Goal: Find specific page/section: Find specific page/section

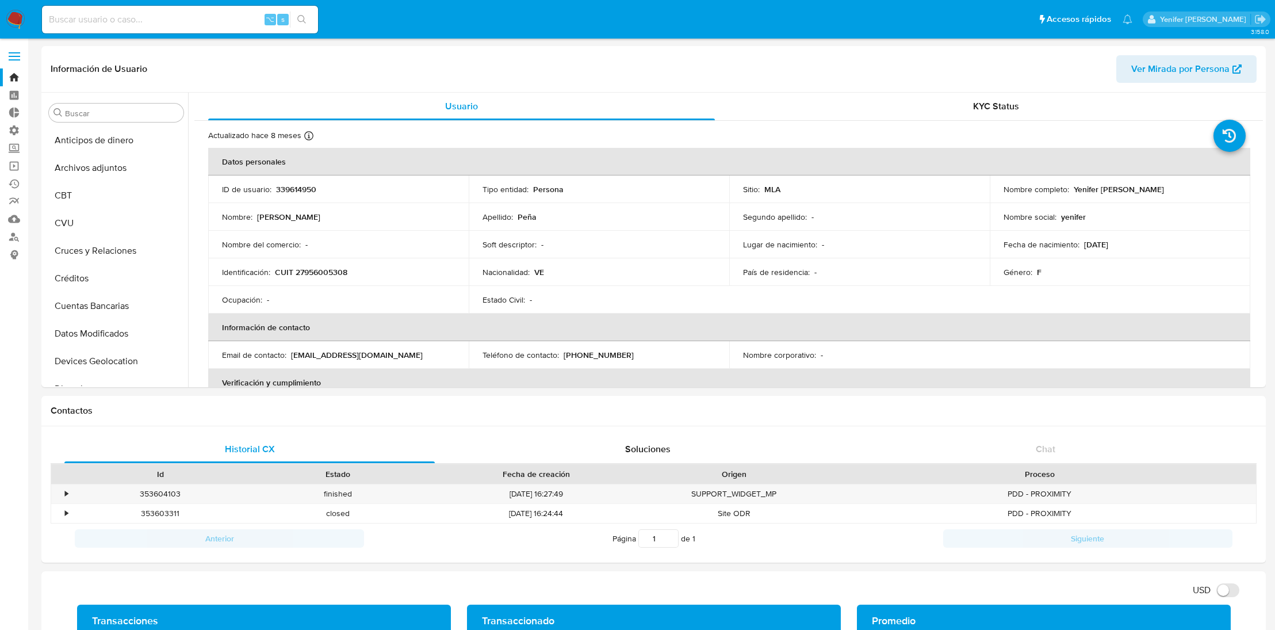
select select "10"
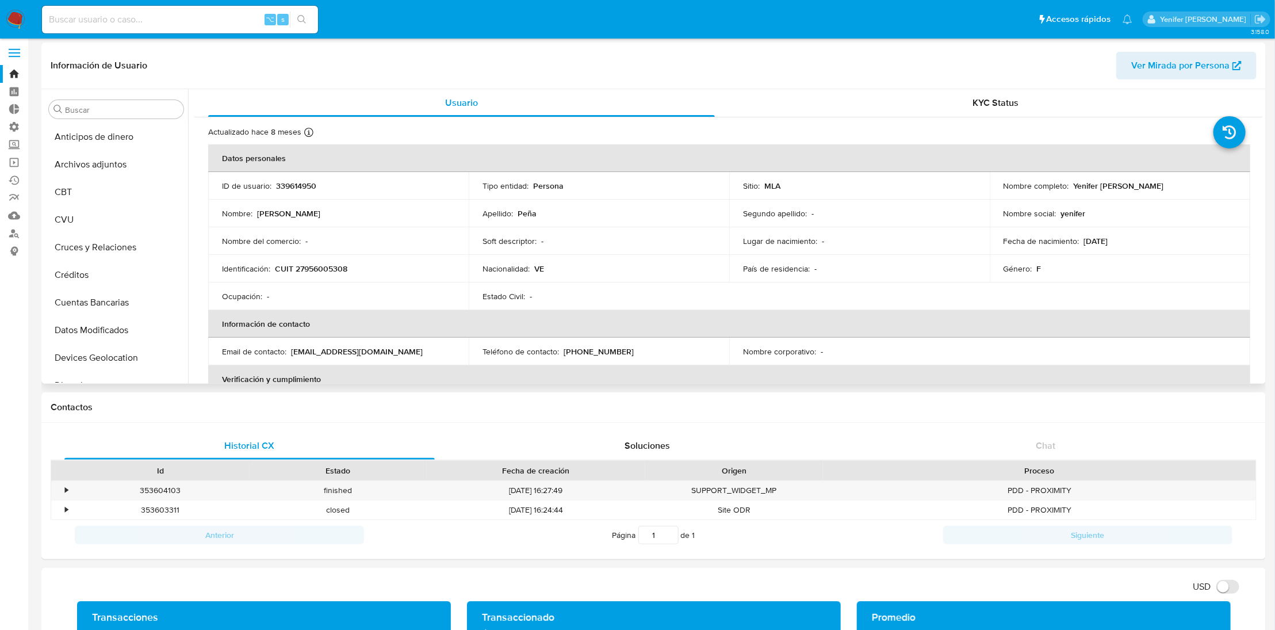
scroll to position [541, 0]
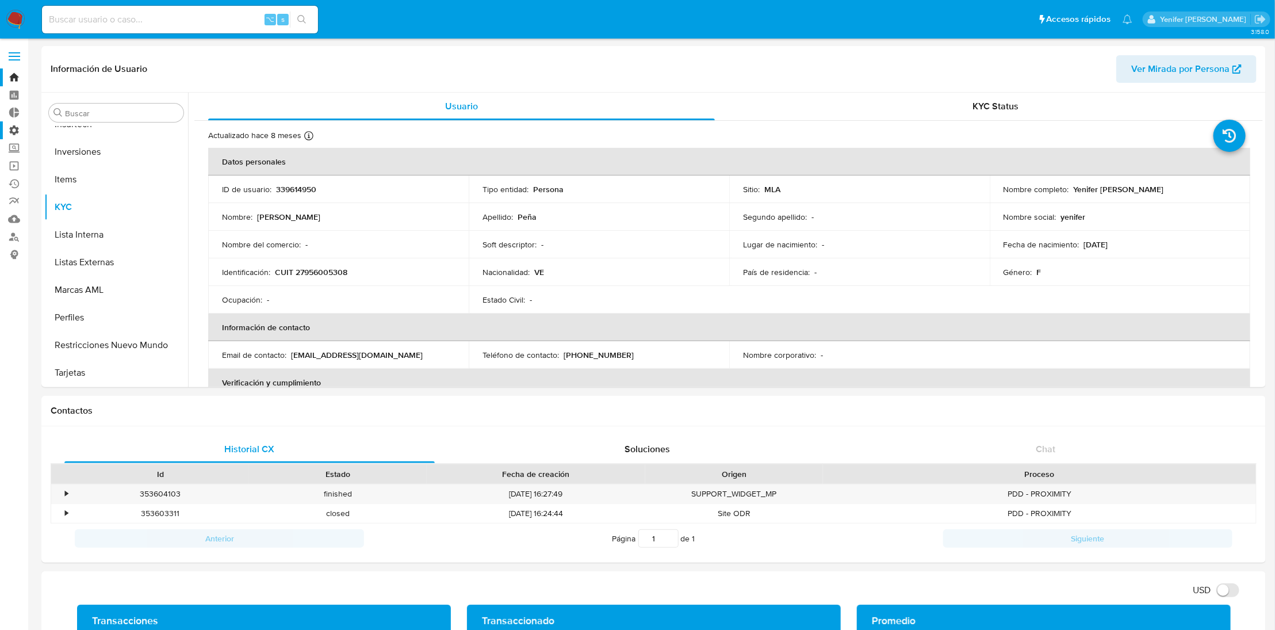
click at [13, 129] on label "Administración" at bounding box center [68, 130] width 137 height 18
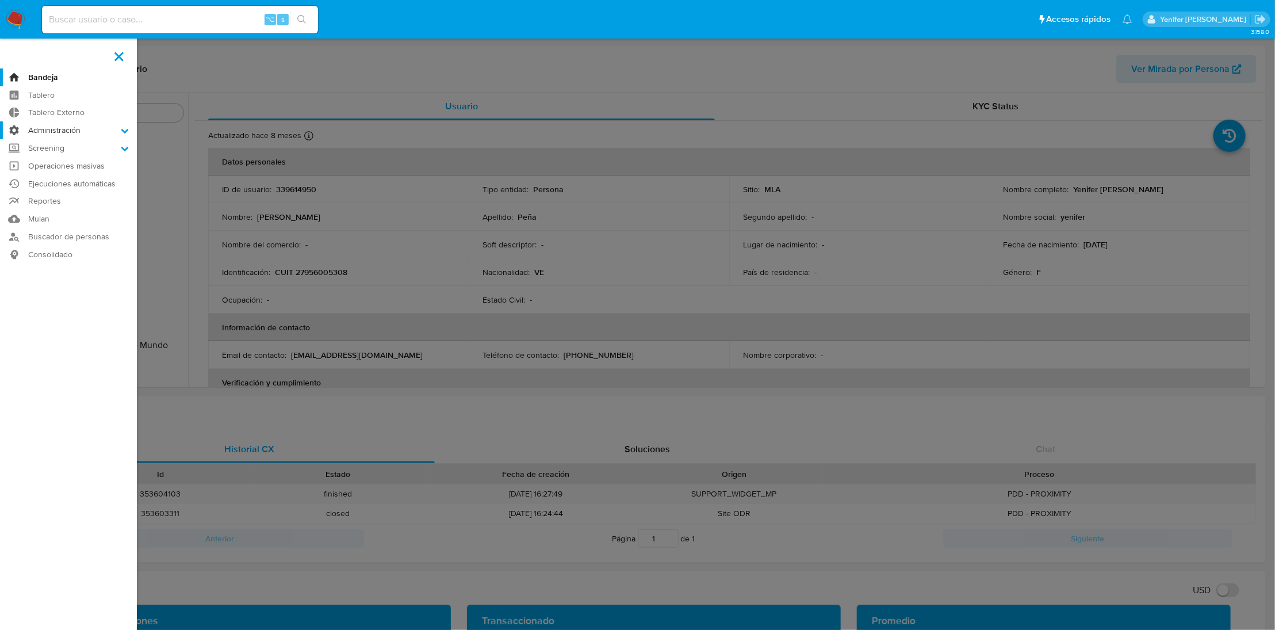
click at [0, 0] on input "Administración" at bounding box center [0, 0] width 0 height 0
click at [56, 147] on link "Reglas" at bounding box center [68, 146] width 137 height 14
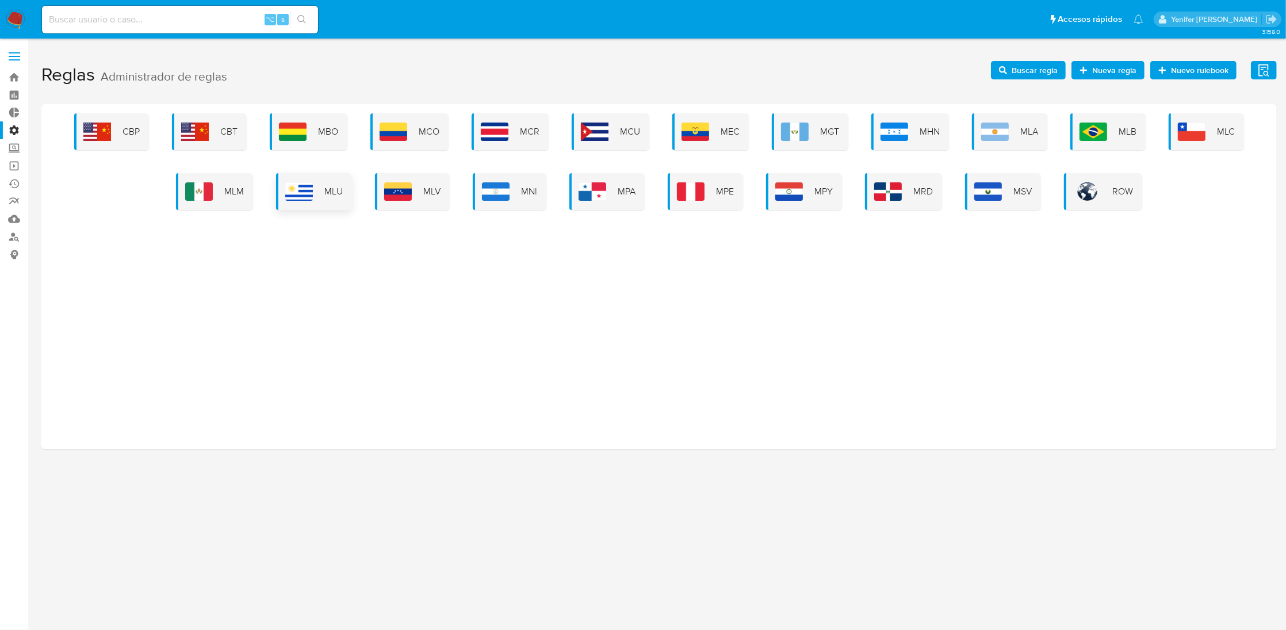
click at [314, 202] on div "MLU" at bounding box center [314, 191] width 76 height 37
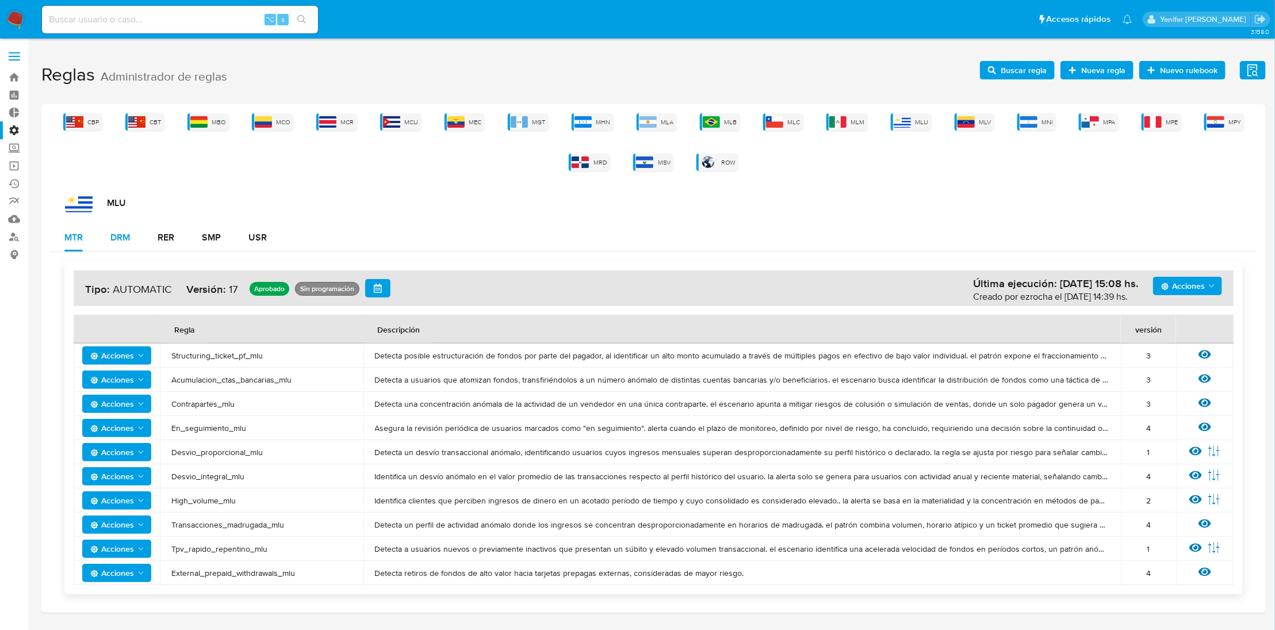
click at [126, 234] on div "DRM" at bounding box center [120, 237] width 20 height 9
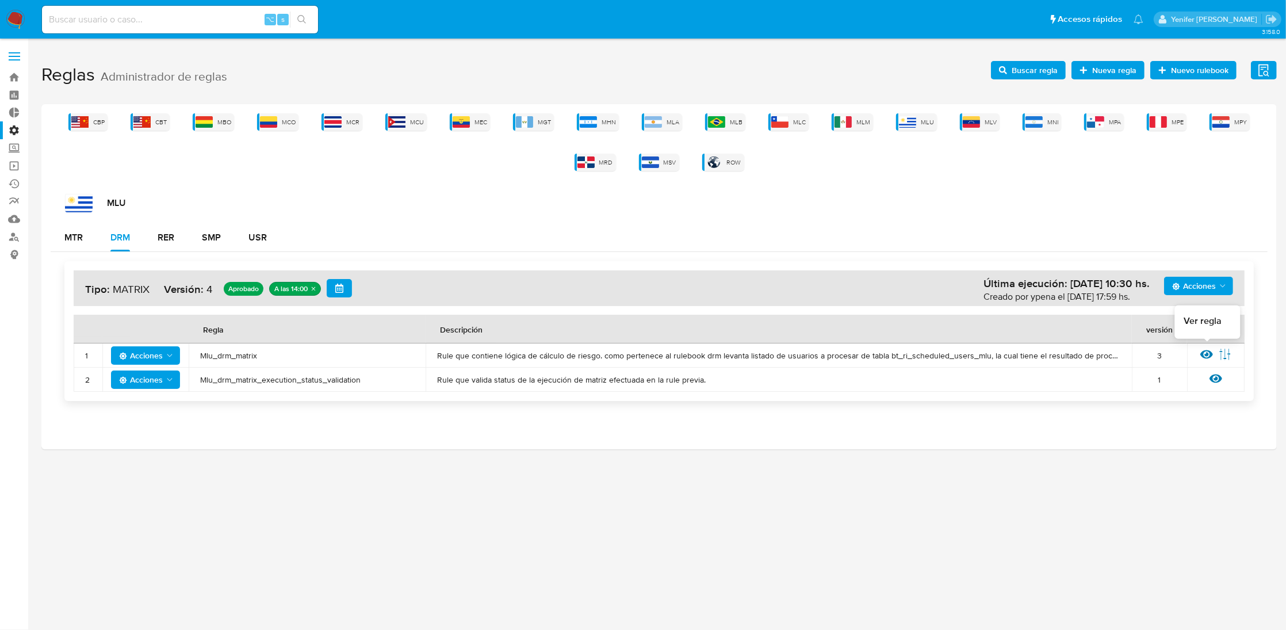
click at [1206, 353] on icon at bounding box center [1206, 354] width 13 height 13
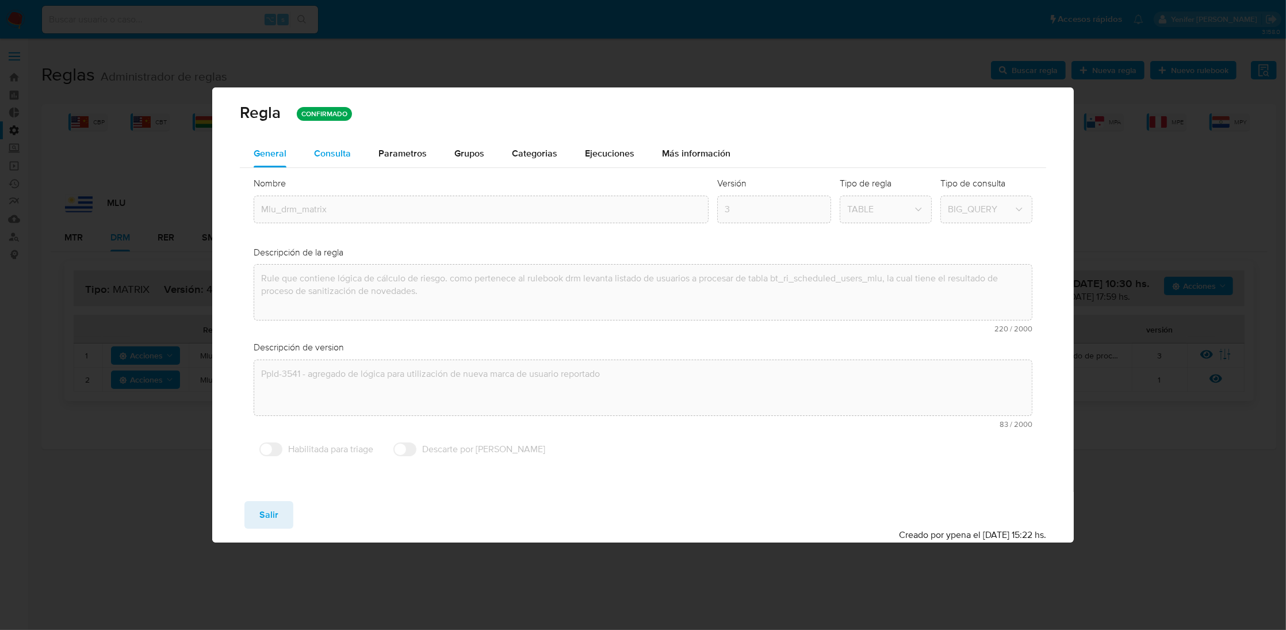
click at [327, 156] on span "Consulta" at bounding box center [332, 153] width 37 height 13
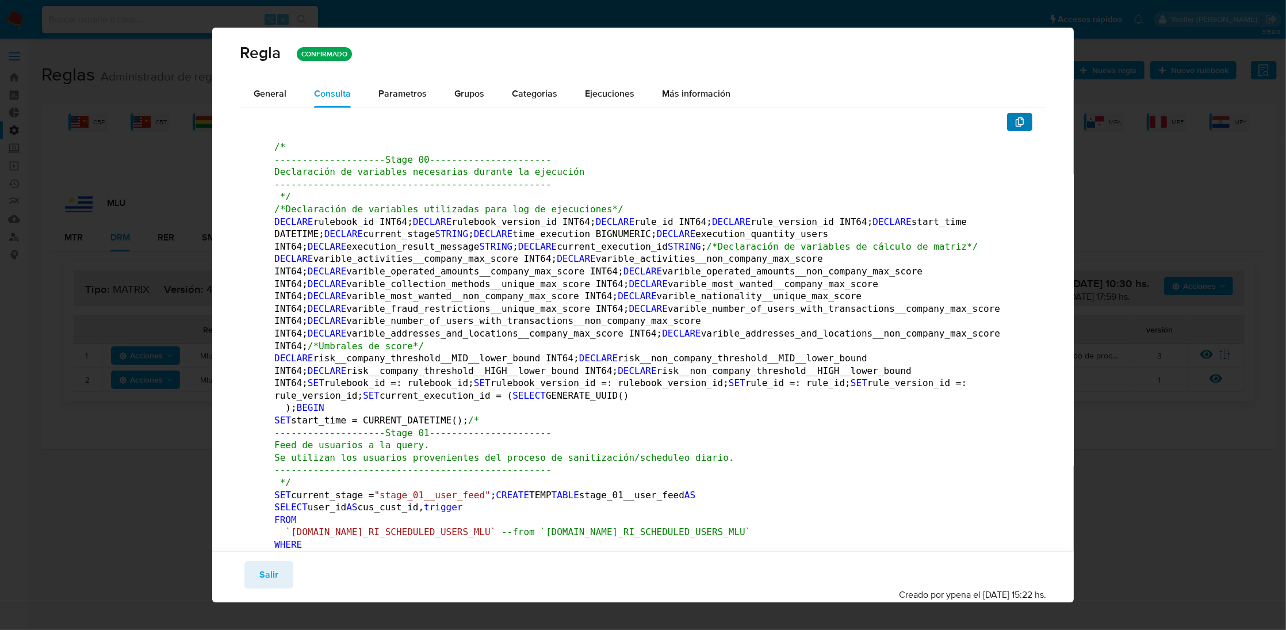
click at [1016, 123] on icon "button" at bounding box center [1020, 121] width 8 height 9
